Goal: Navigation & Orientation: Find specific page/section

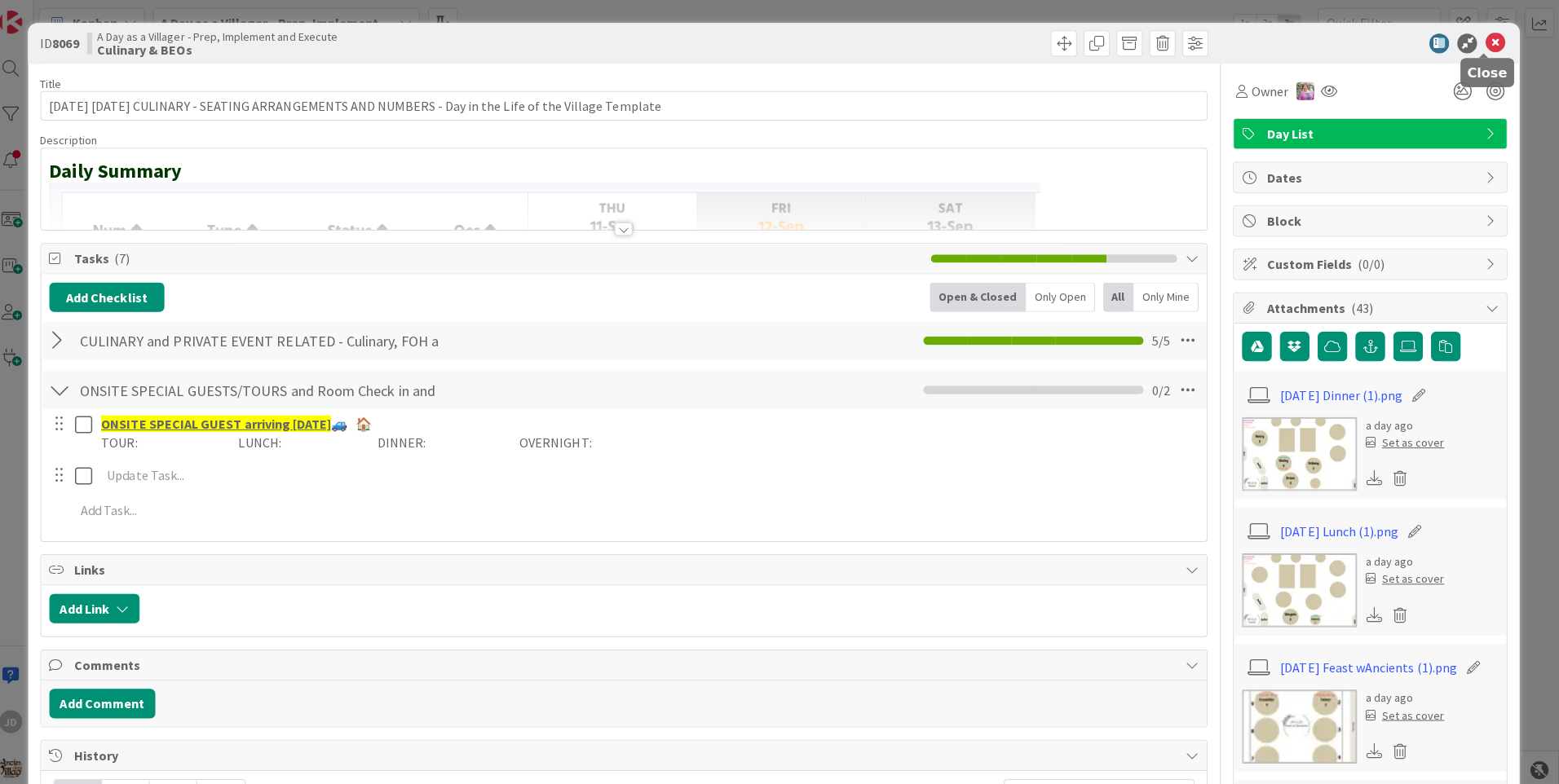
click at [1485, 35] on icon at bounding box center [1495, 43] width 20 height 20
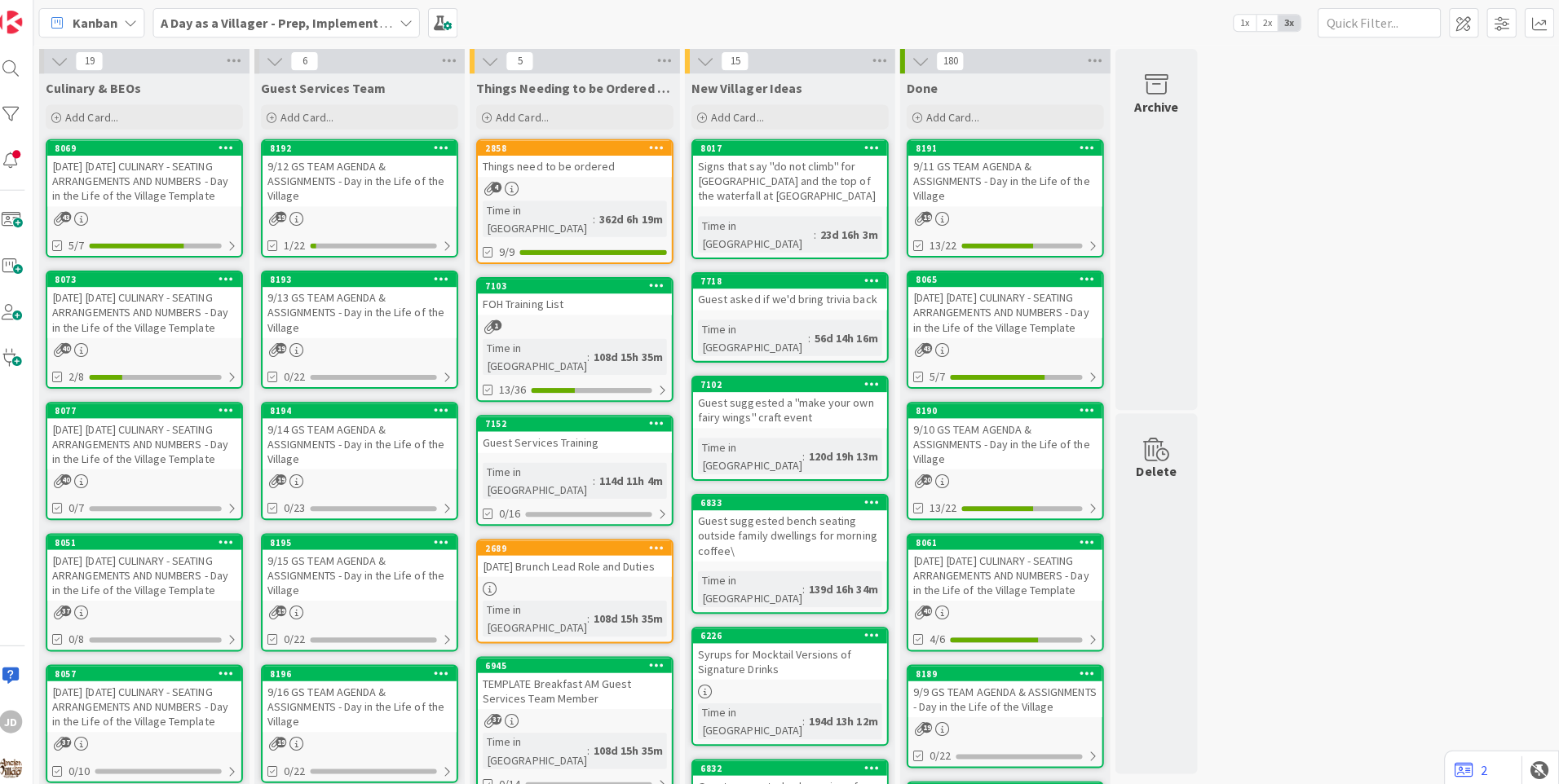
click at [190, 308] on div "[DATE] [DATE] CULINARY - SEATING ARRANGEMENTS AND NUMBERS - Day in the Life of …" at bounding box center [155, 311] width 192 height 50
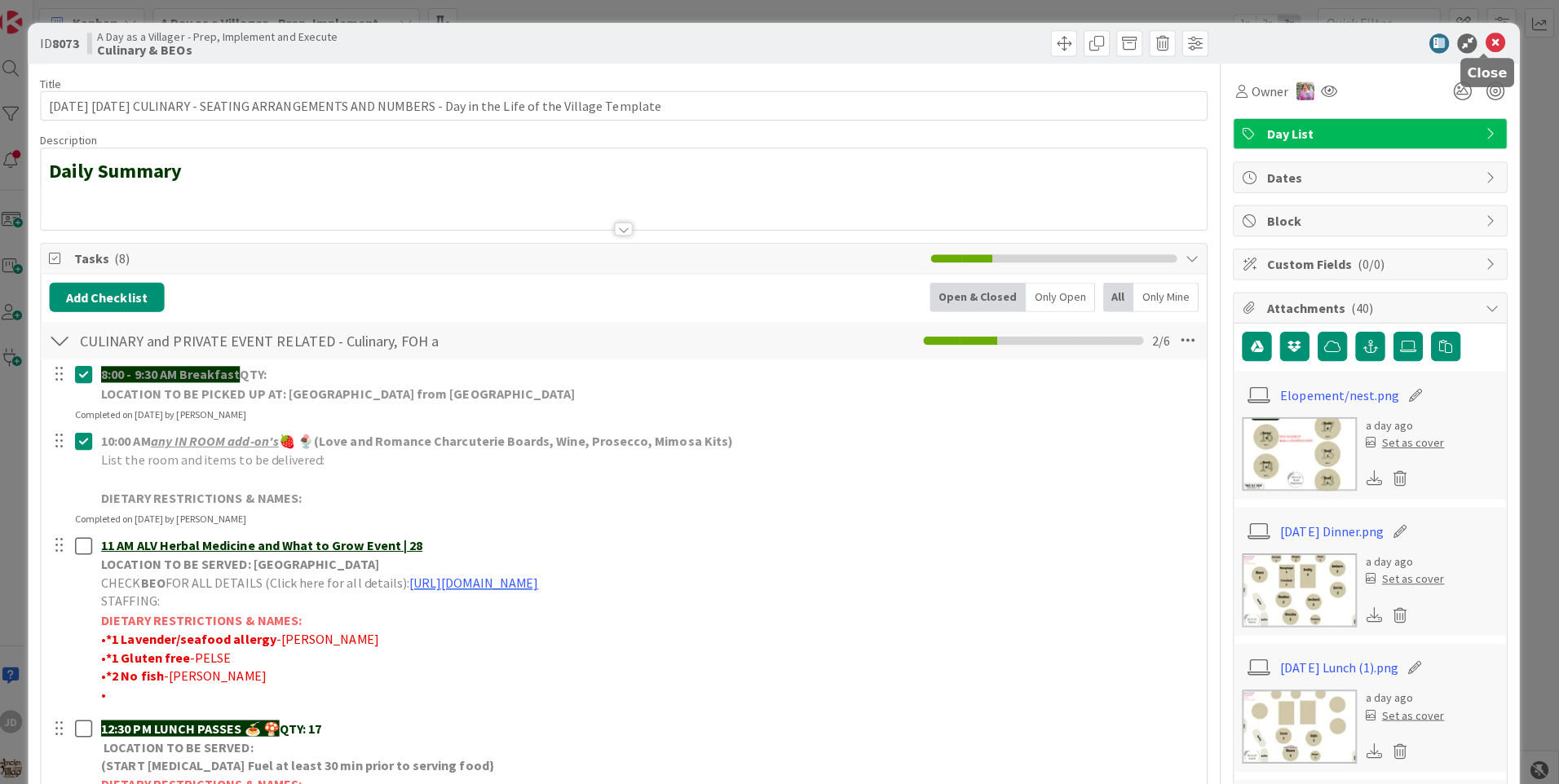
click at [1485, 35] on icon at bounding box center [1495, 43] width 20 height 20
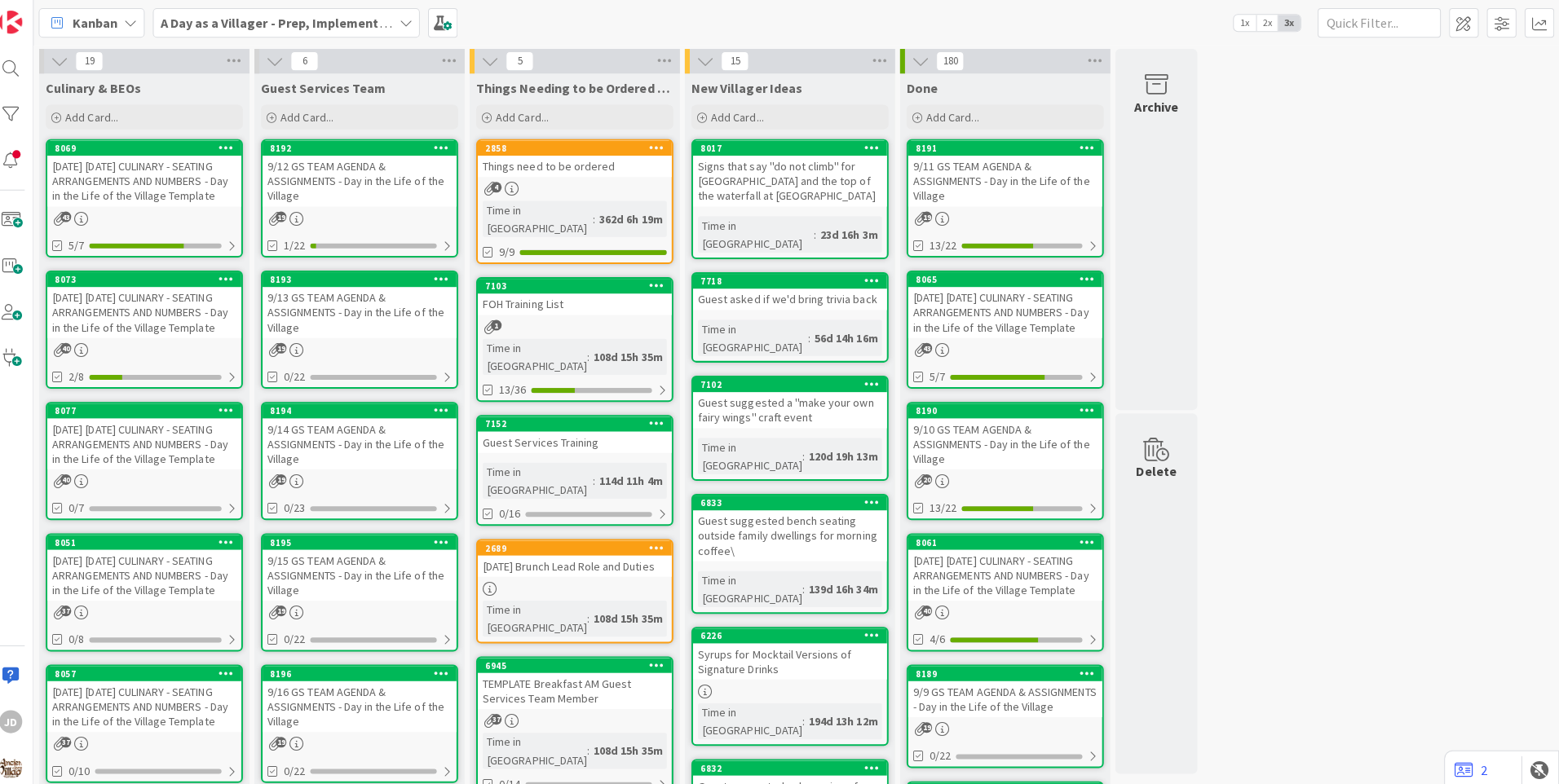
click at [301, 338] on link "8193 9/13 GS TEAM AGENDA & ASSIGNMENTS - Day in the Life of the Village 19 0/22" at bounding box center [369, 328] width 196 height 118
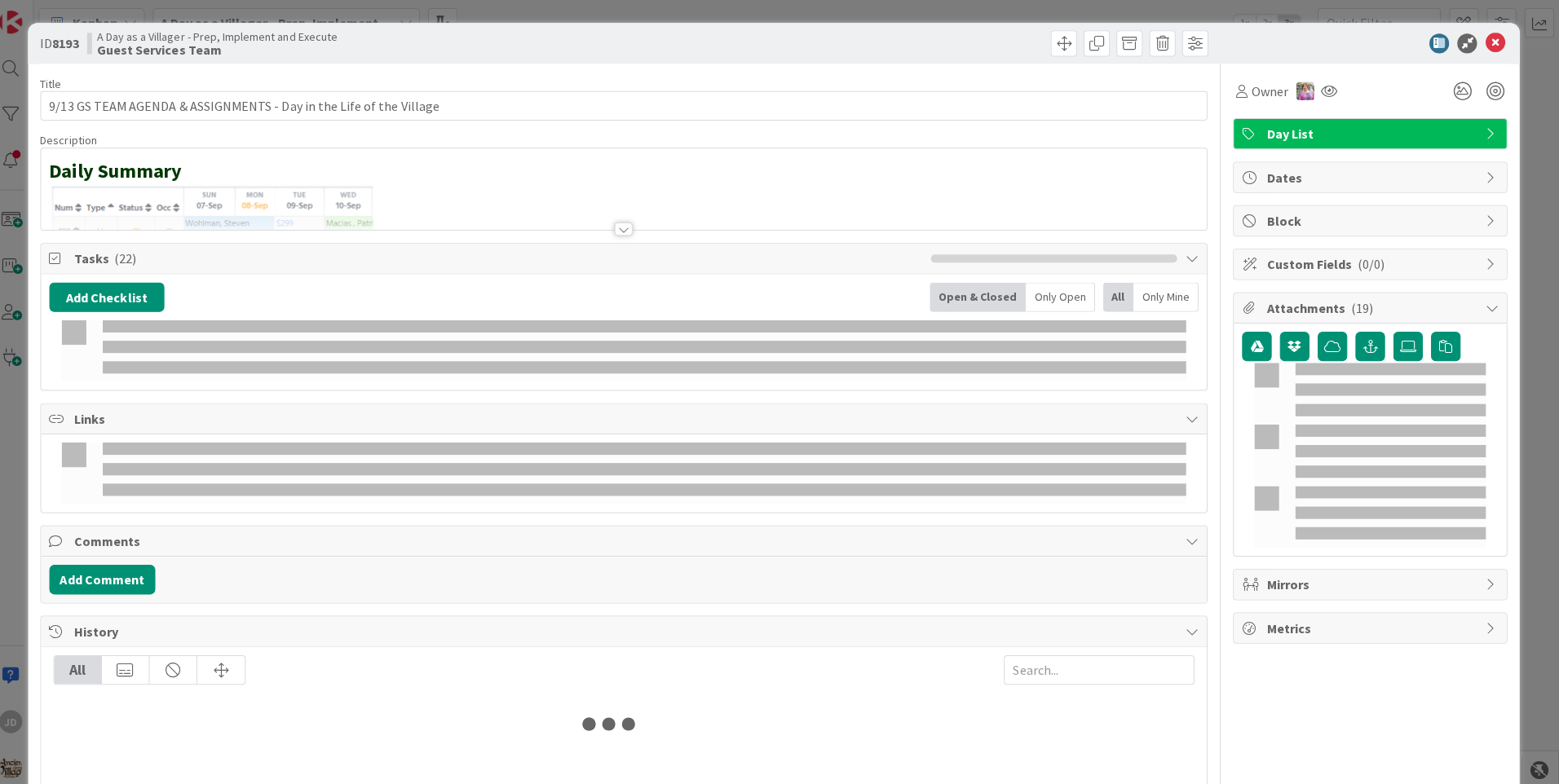
click at [320, 289] on div "Add Checklist Open & Closed Only Open All Only Mine" at bounding box center [631, 295] width 1141 height 29
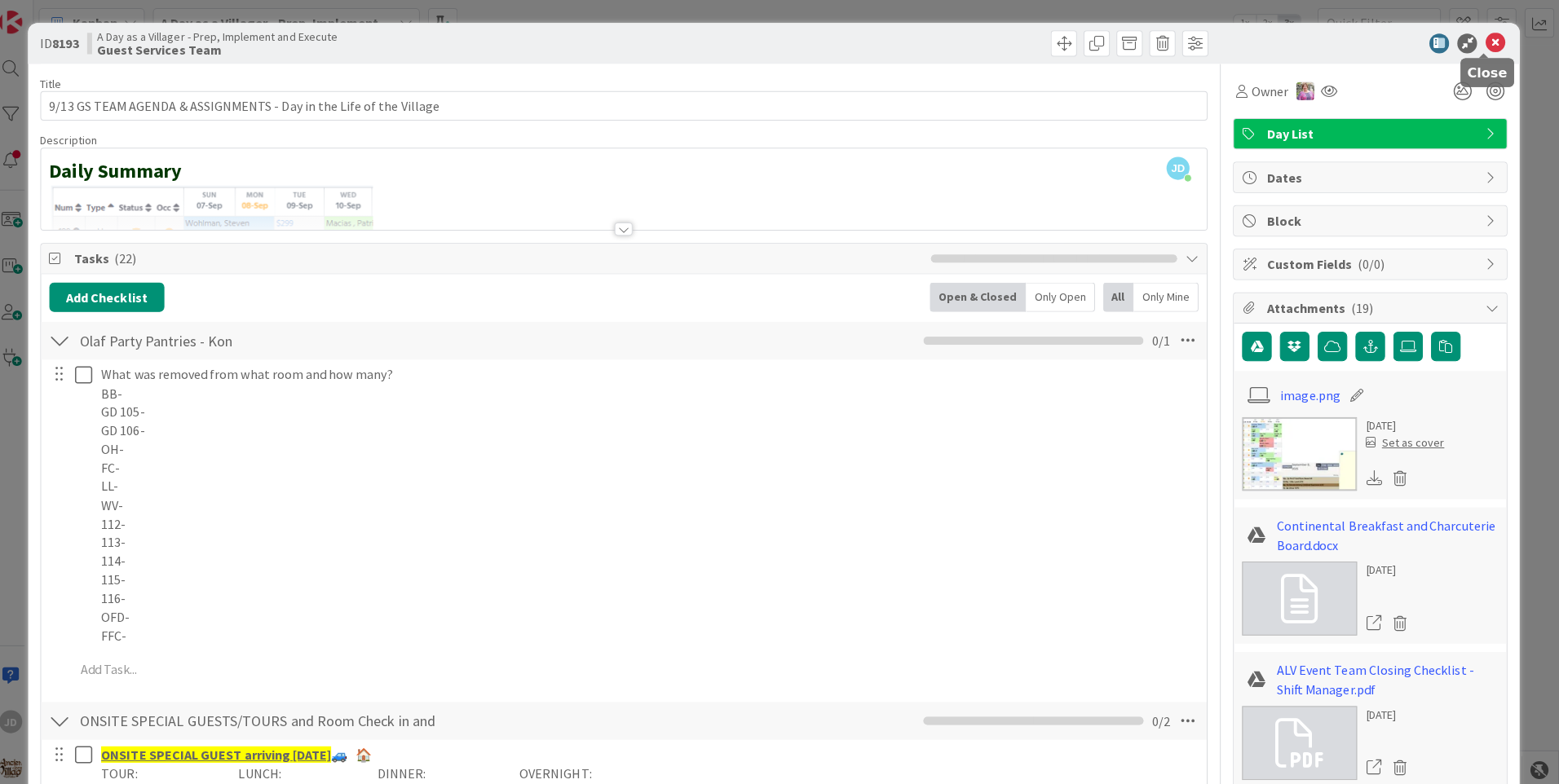
click at [1486, 48] on icon at bounding box center [1495, 43] width 20 height 20
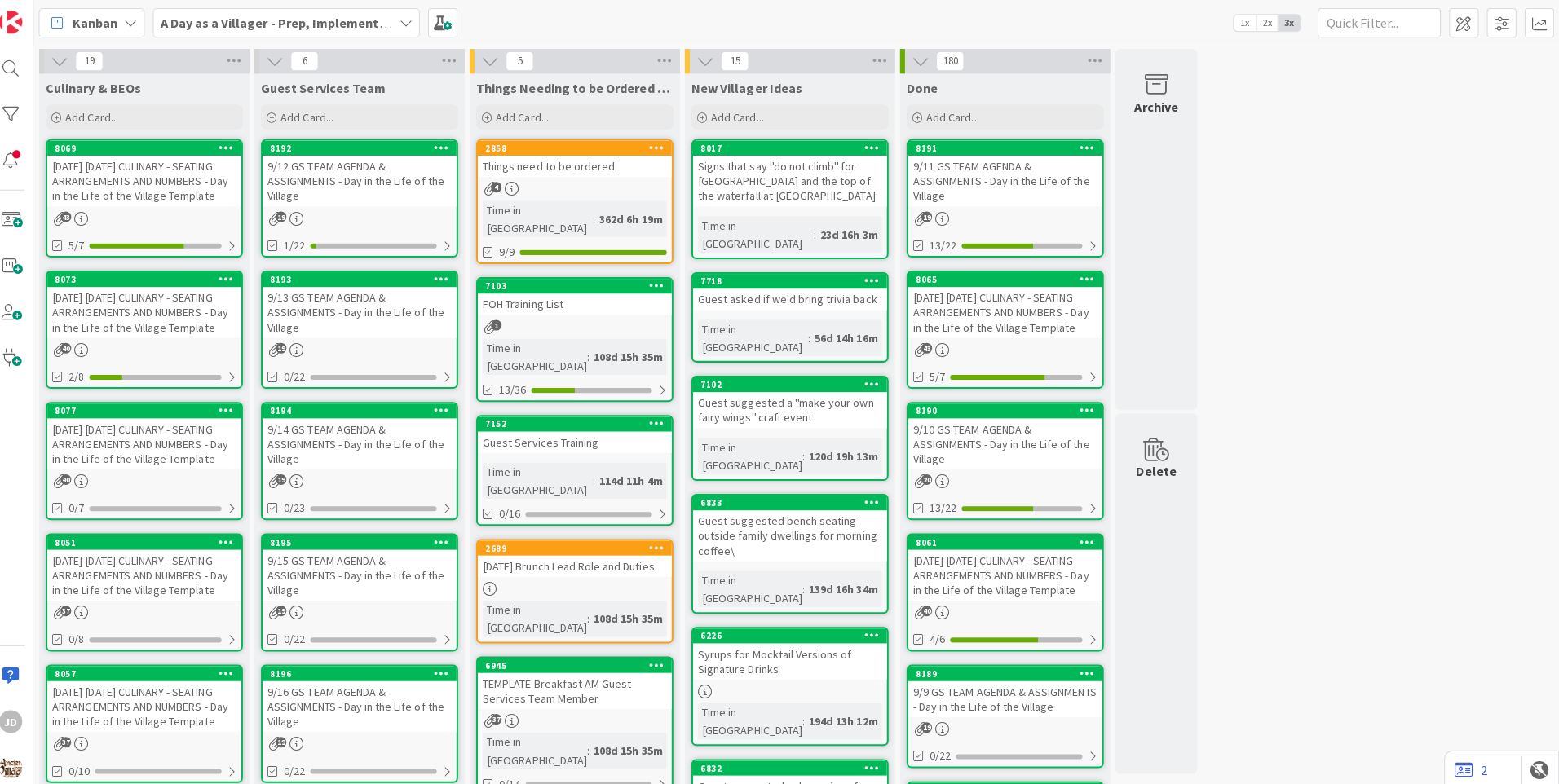
click at [931, 16] on div "Kanban A Day as a Villager - Prep, Implement and Execute 1x 2x 3x" at bounding box center [802, 22] width 1514 height 45
click at [155, 321] on div "[DATE] [DATE] CULINARY - SEATING ARRANGEMENTS AND NUMBERS - Day in the Life of …" at bounding box center [155, 311] width 192 height 50
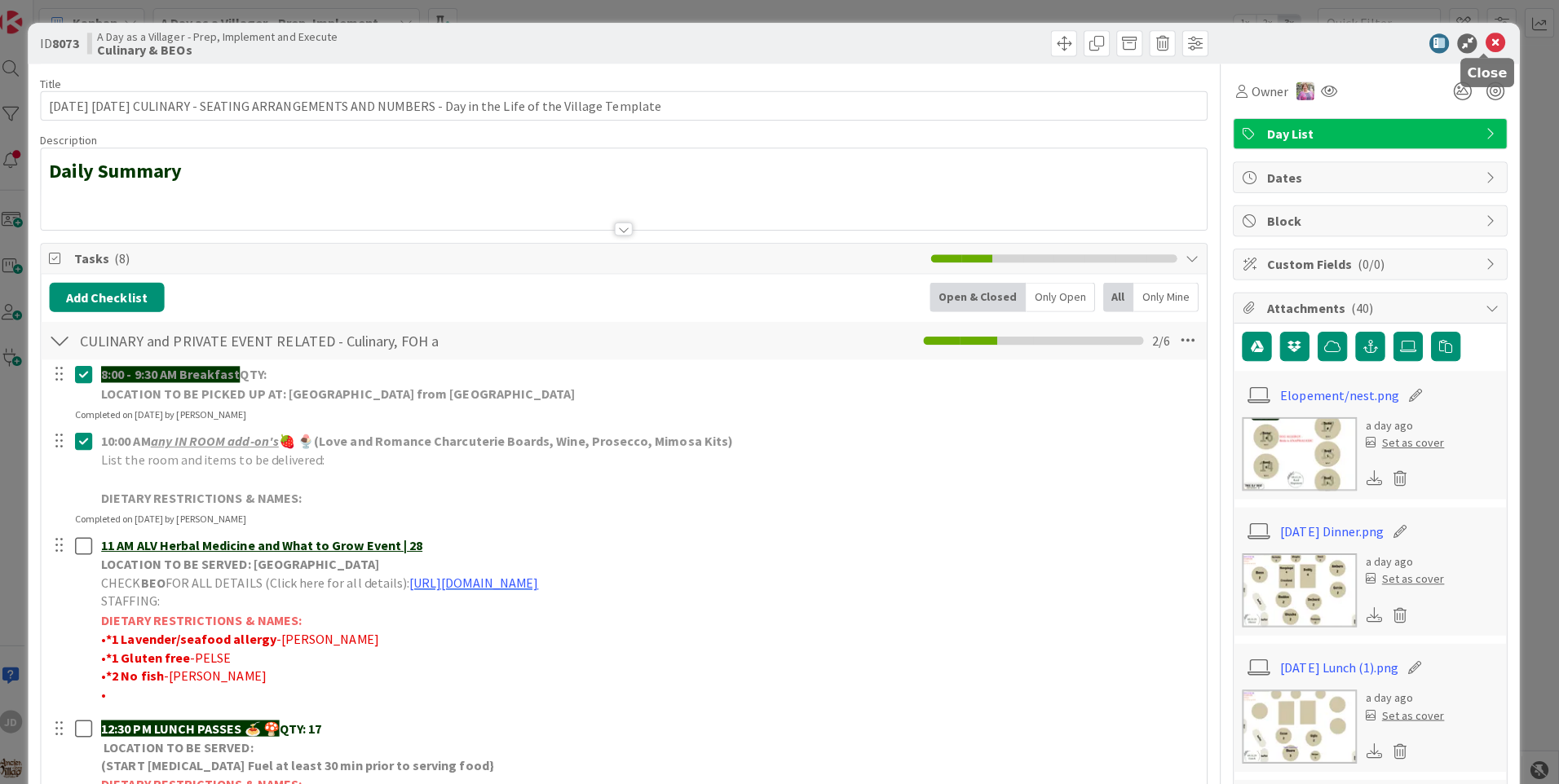
click at [1486, 40] on icon at bounding box center [1495, 43] width 20 height 20
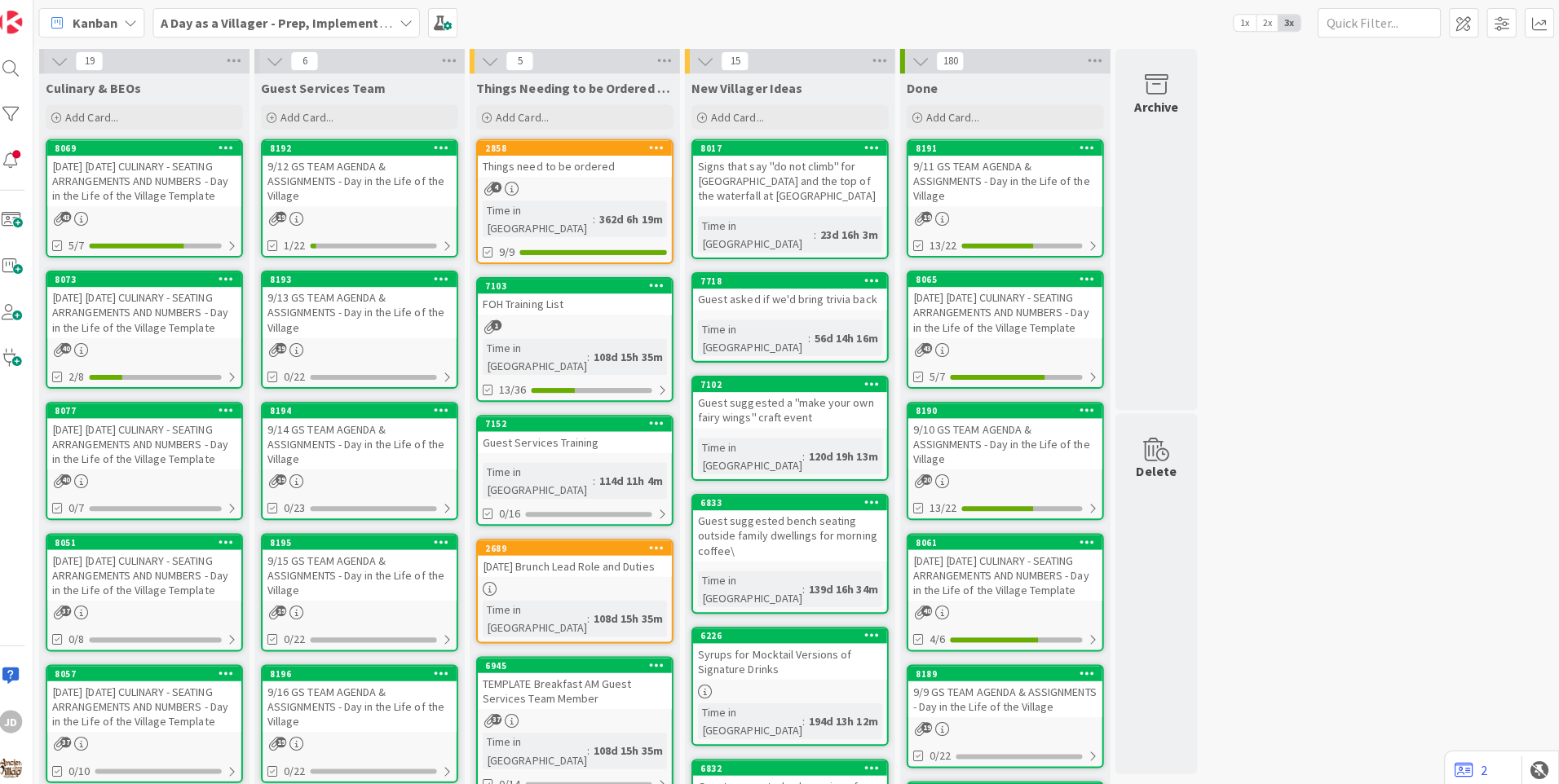
click at [1274, 137] on div "19 Culinary & BEOs Add Card... 8069 [DATE] [DATE] CULINARY - SEATING ARRANGEMEN…" at bounding box center [802, 769] width 1508 height 1441
click at [511, 26] on div "Kanban A Day as a Villager - Prep, Implement and Execute 1x 2x 3x" at bounding box center [802, 22] width 1514 height 45
click at [695, 10] on div "Kanban A Day as a Villager - Prep, Implement and Execute 1x 2x 3x" at bounding box center [802, 22] width 1514 height 45
click at [472, 108] on div "Guest Services Team Add Card..." at bounding box center [368, 103] width 209 height 59
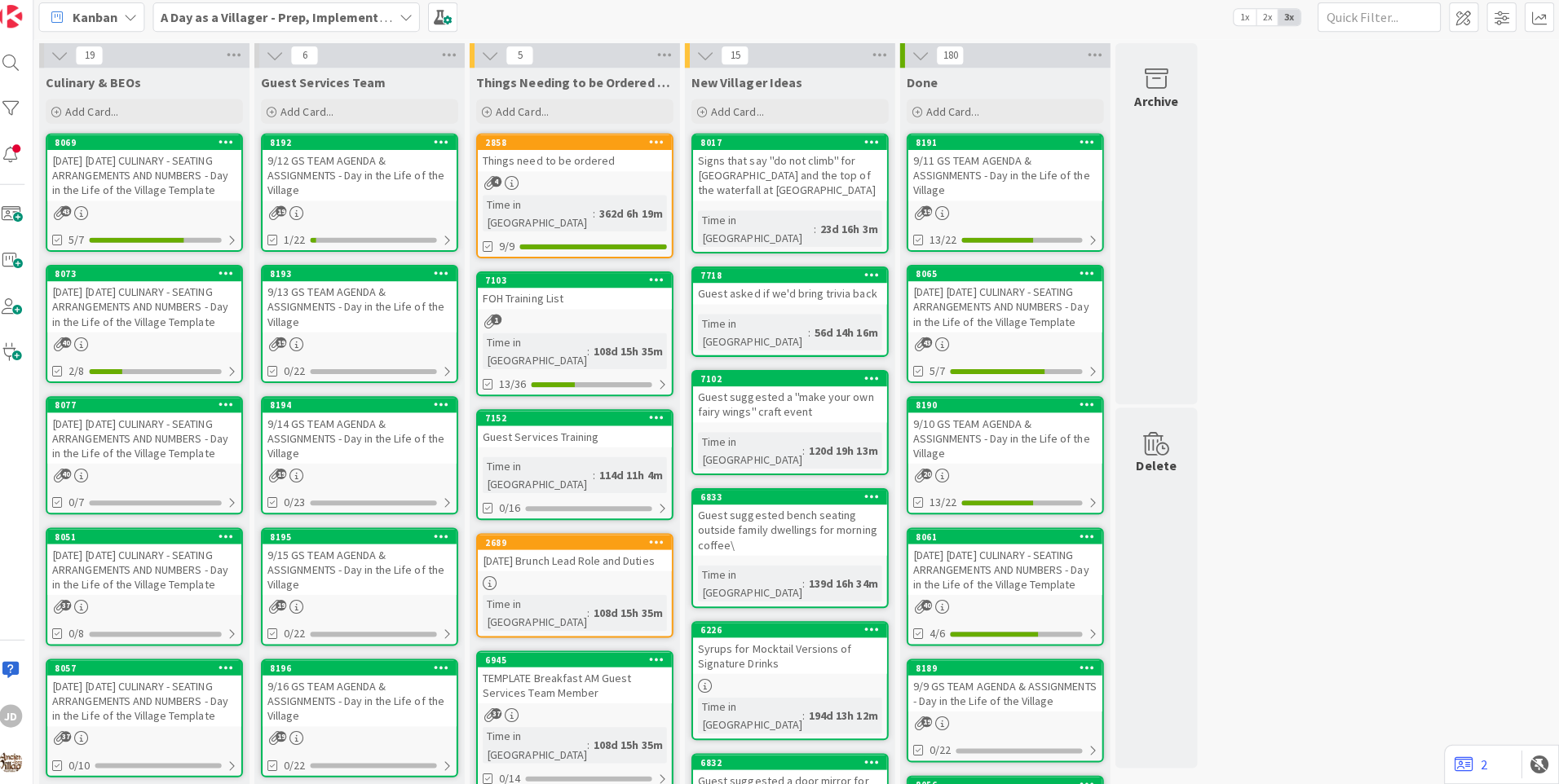
click at [542, 21] on div "Kanban A Day as a Villager - Prep, Implement and Execute 1x 2x 3x" at bounding box center [802, 22] width 1514 height 45
